Goal: Task Accomplishment & Management: Use online tool/utility

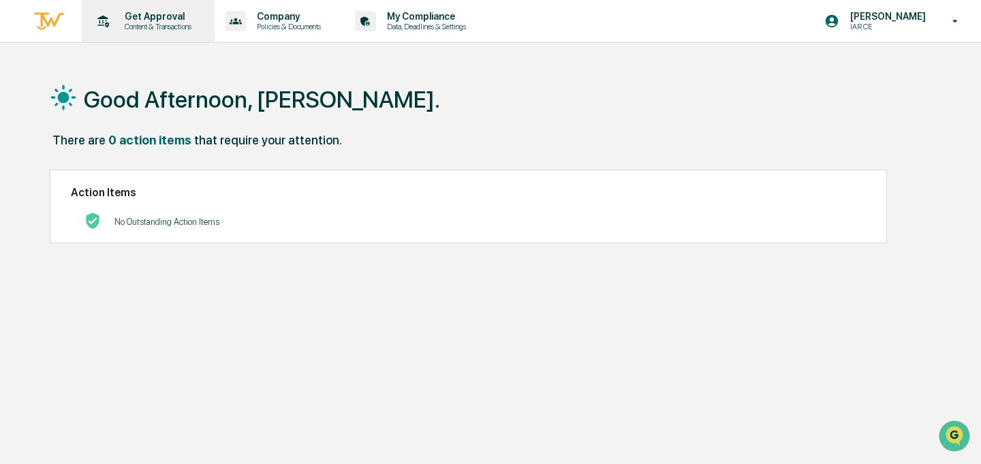
click at [142, 12] on p "Get Approval" at bounding box center [156, 16] width 84 height 11
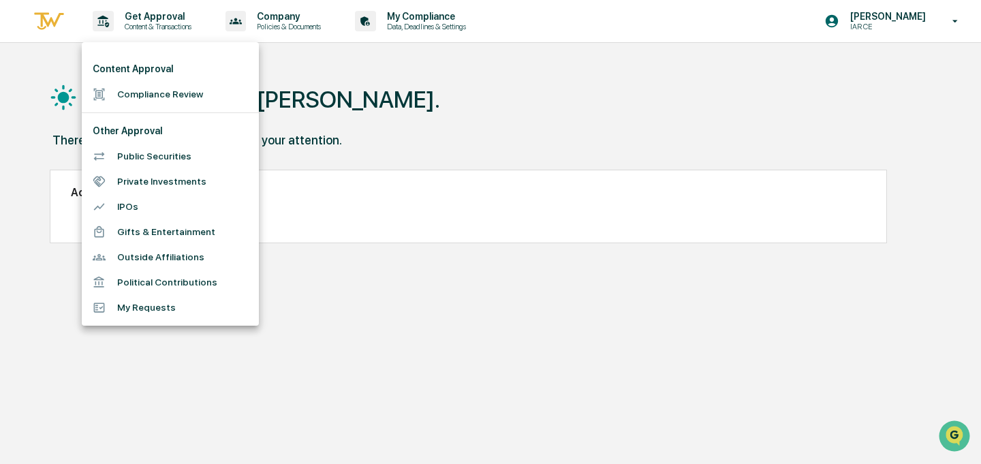
click at [165, 94] on li "Compliance Review" at bounding box center [170, 94] width 177 height 25
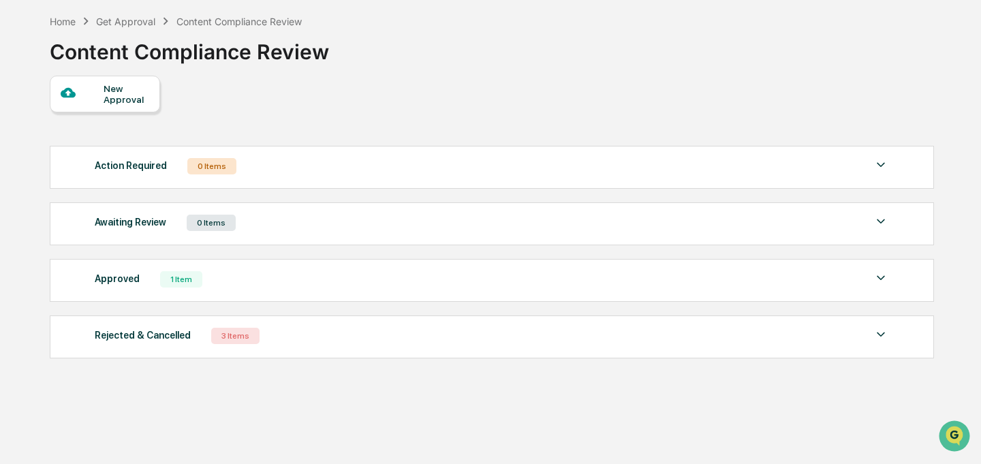
scroll to position [60, 0]
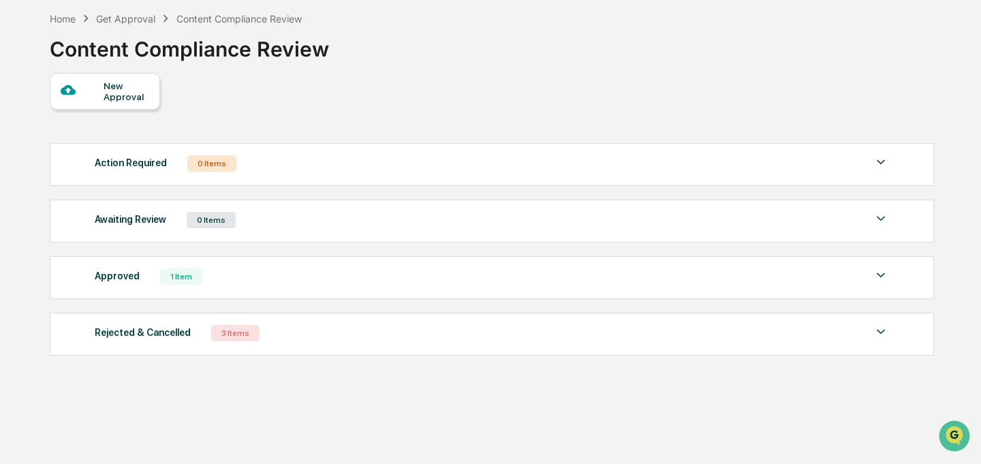
click at [294, 328] on div "Rejected & Cancelled 3 Items" at bounding box center [492, 333] width 794 height 19
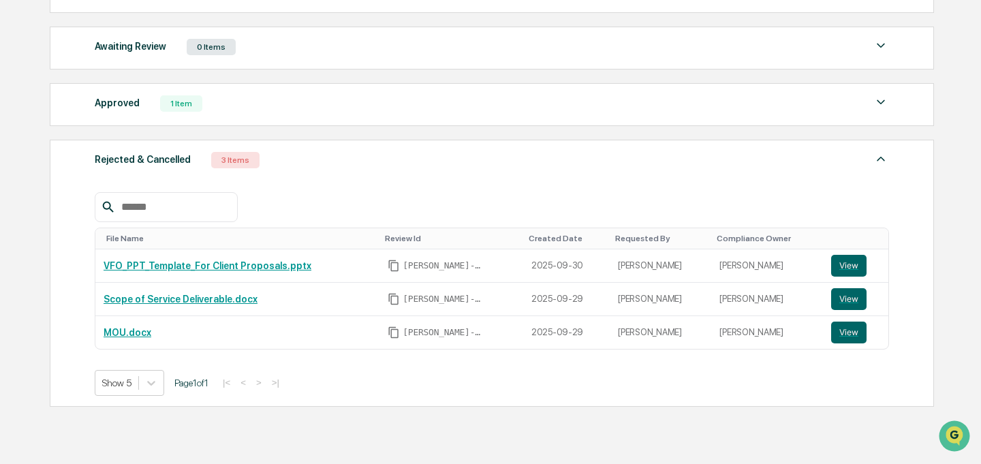
scroll to position [237, 0]
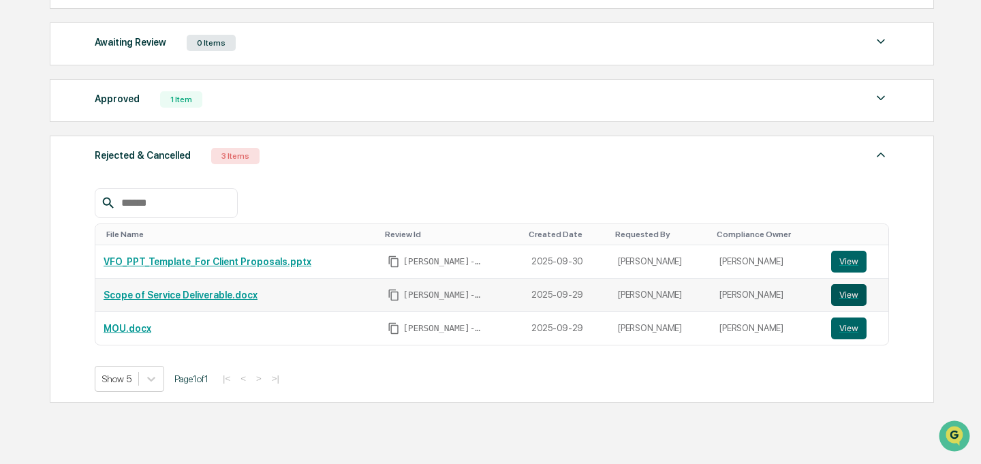
click at [840, 299] on button "View" at bounding box center [848, 295] width 35 height 22
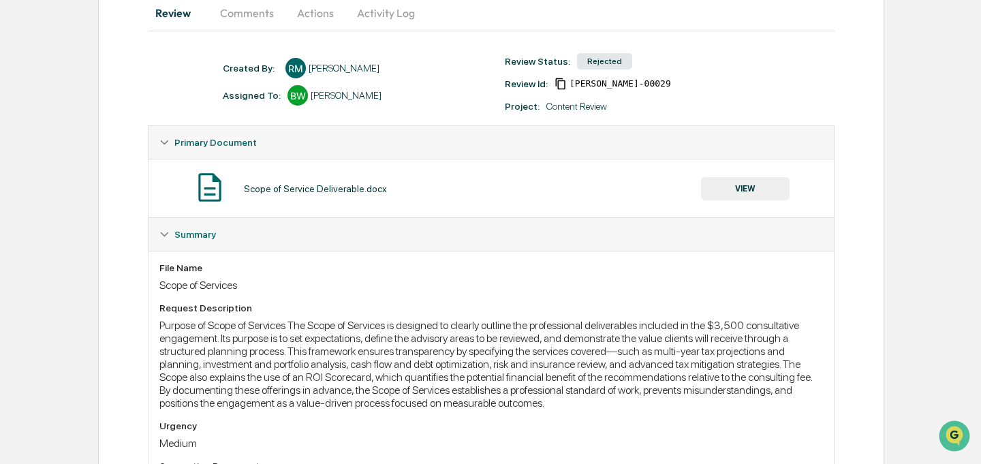
scroll to position [108, 0]
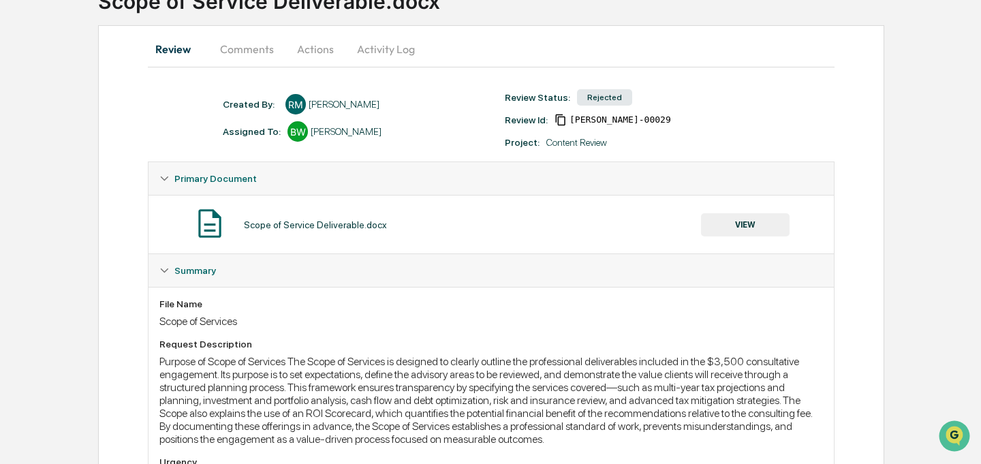
click at [257, 54] on button "Comments" at bounding box center [247, 49] width 76 height 33
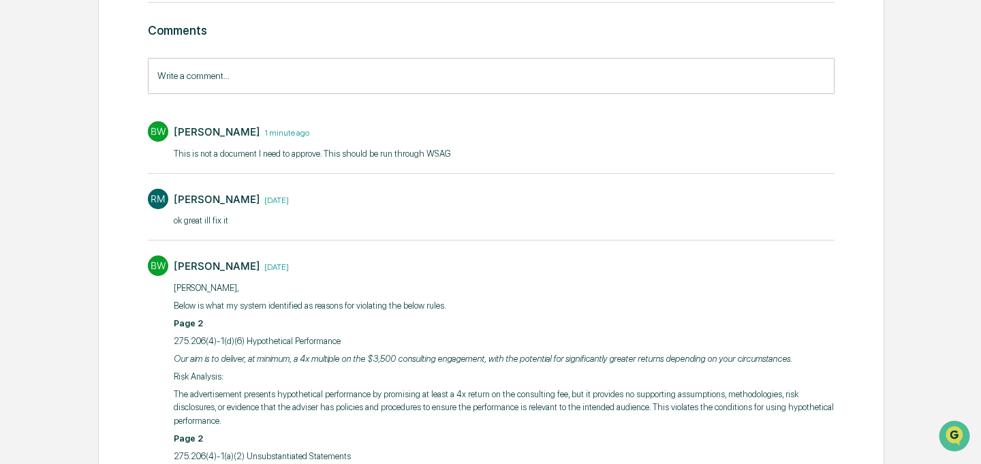
scroll to position [171, 0]
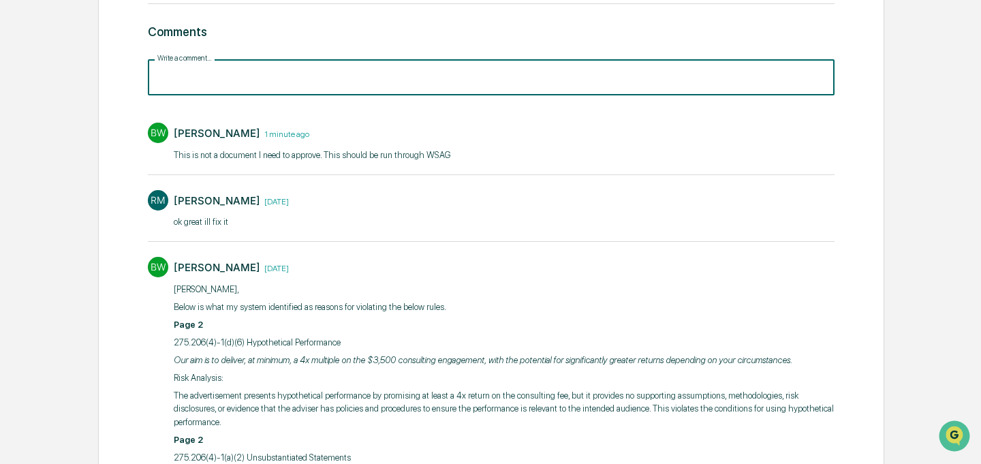
click at [407, 78] on input "Write a comment..." at bounding box center [491, 77] width 687 height 36
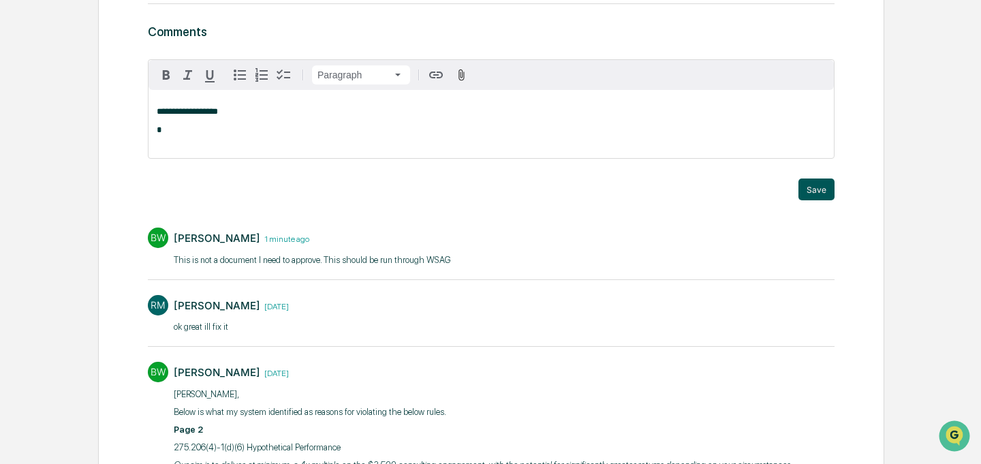
click at [810, 190] on button "Save" at bounding box center [816, 189] width 36 height 22
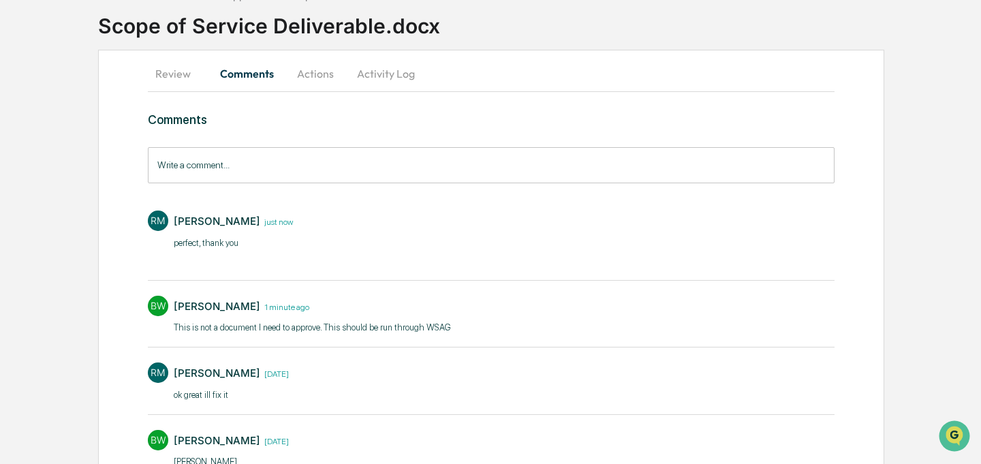
scroll to position [0, 0]
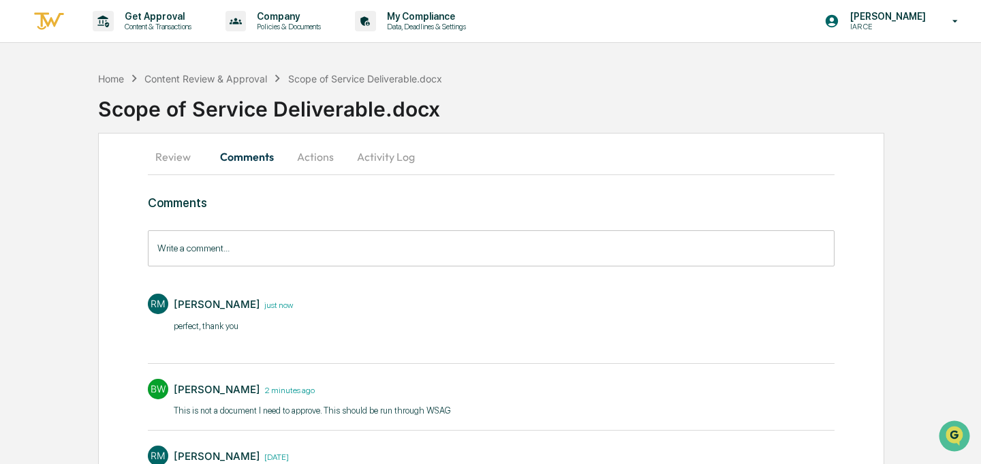
click at [176, 156] on button "Review" at bounding box center [178, 156] width 61 height 33
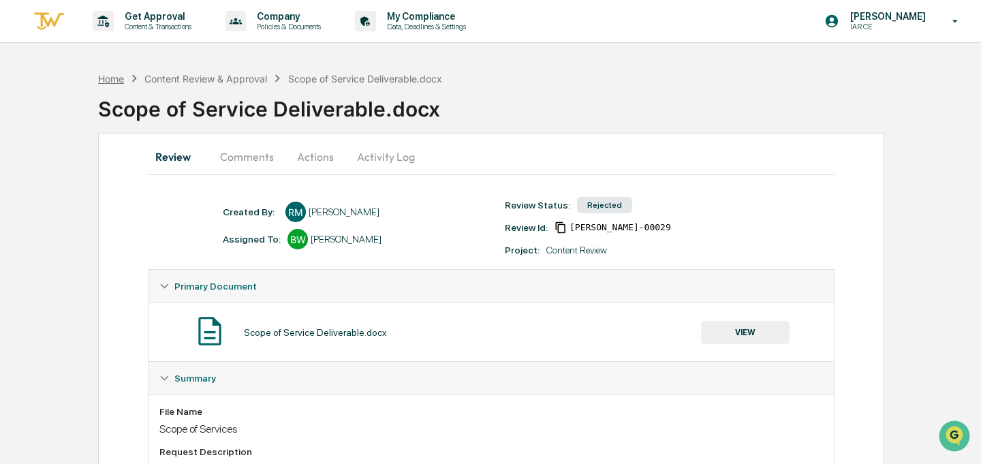
click at [116, 78] on div "Home" at bounding box center [111, 79] width 26 height 12
